Goal: Use online tool/utility: Use online tool/utility

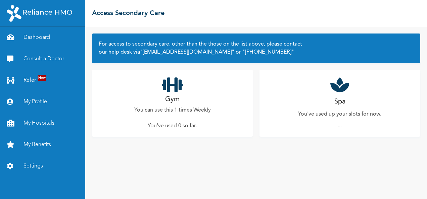
click at [187, 103] on div "Gym You can use this 1 times Weekly You've used 0 so far ." at bounding box center [172, 103] width 161 height 67
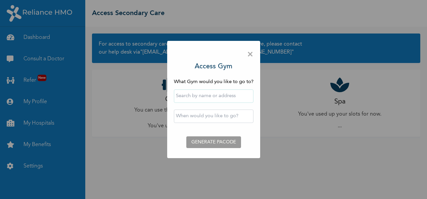
click at [192, 98] on input "text" at bounding box center [213, 96] width 79 height 13
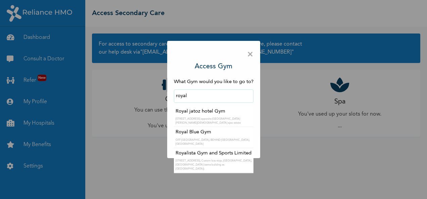
type input "Royal Blue Gym"
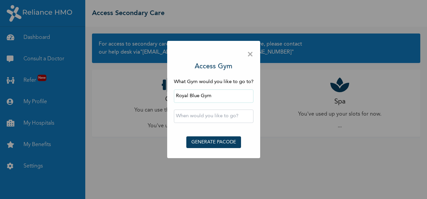
click at [193, 113] on input "text" at bounding box center [213, 116] width 79 height 13
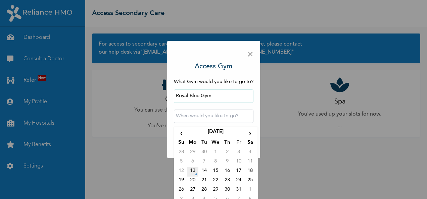
click at [191, 169] on td "13" at bounding box center [192, 171] width 11 height 9
type input "[DATE] 12:00 AM"
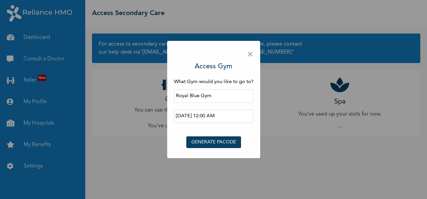
click at [206, 142] on button "GENERATE PACODE" at bounding box center [213, 142] width 55 height 12
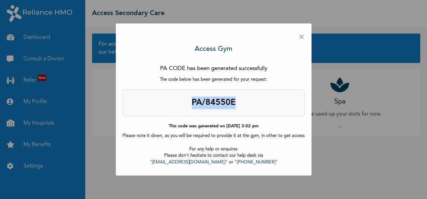
drag, startPoint x: 189, startPoint y: 105, endPoint x: 237, endPoint y: 104, distance: 48.0
click at [237, 104] on h2 "PA/84550E" at bounding box center [213, 103] width 182 height 27
copy h2 "PA/84550E"
